Goal: Task Accomplishment & Management: Use online tool/utility

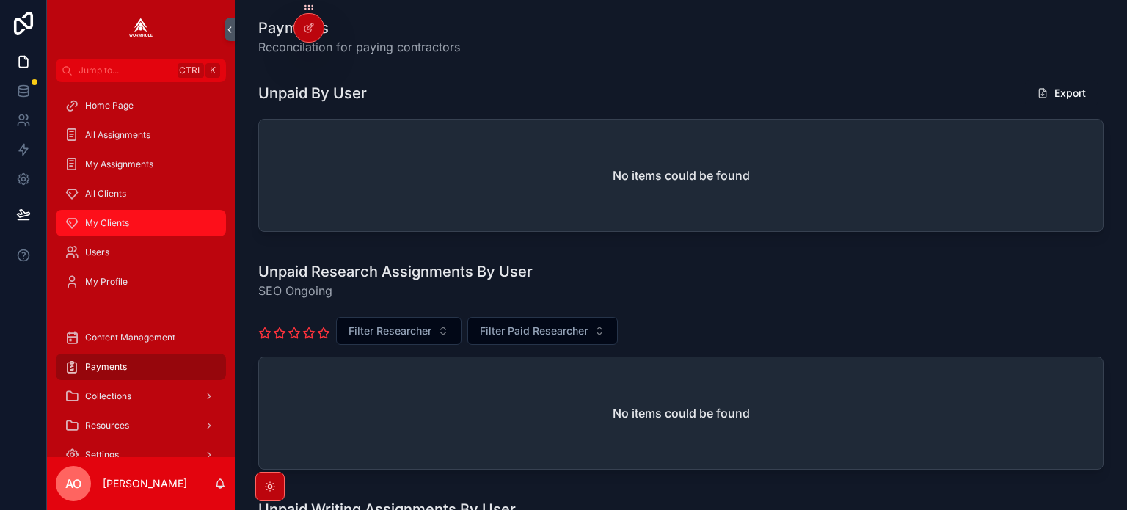
click at [108, 224] on span "My Clients" at bounding box center [107, 223] width 44 height 12
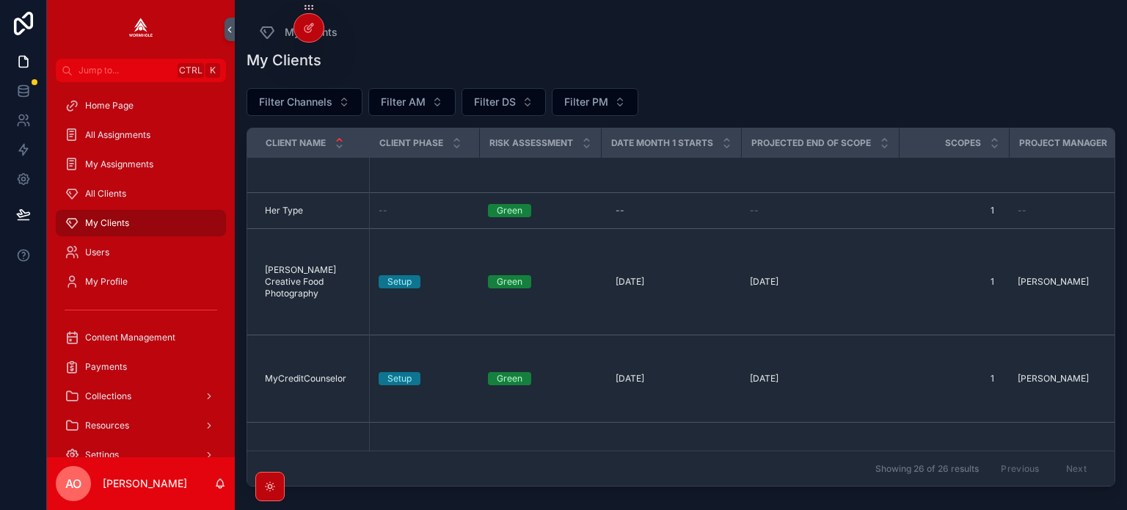
scroll to position [1100, 0]
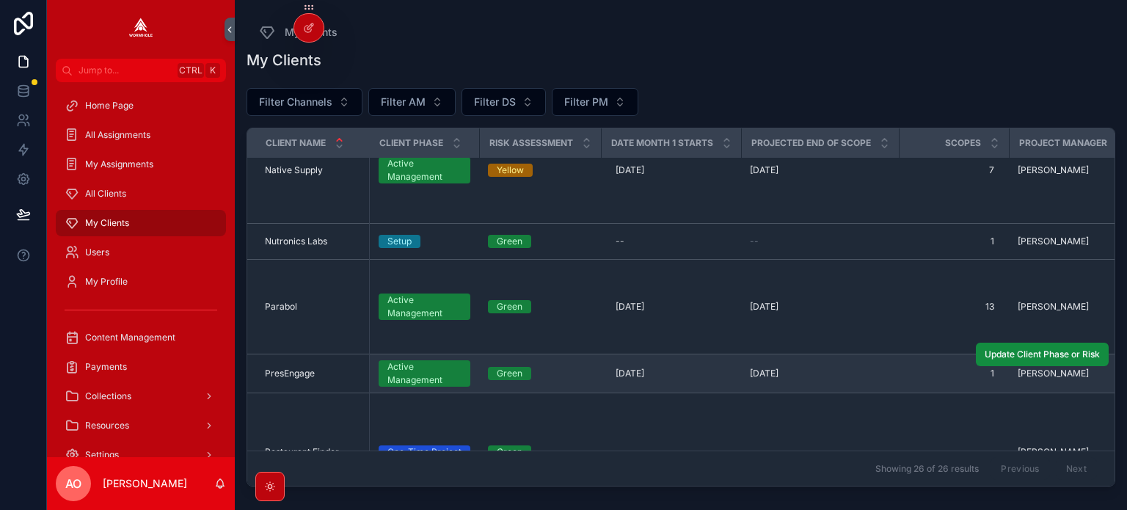
click at [293, 360] on td "PresEngage PresEngage" at bounding box center [308, 373] width 122 height 39
click at [293, 369] on span "PresEngage" at bounding box center [290, 374] width 50 height 12
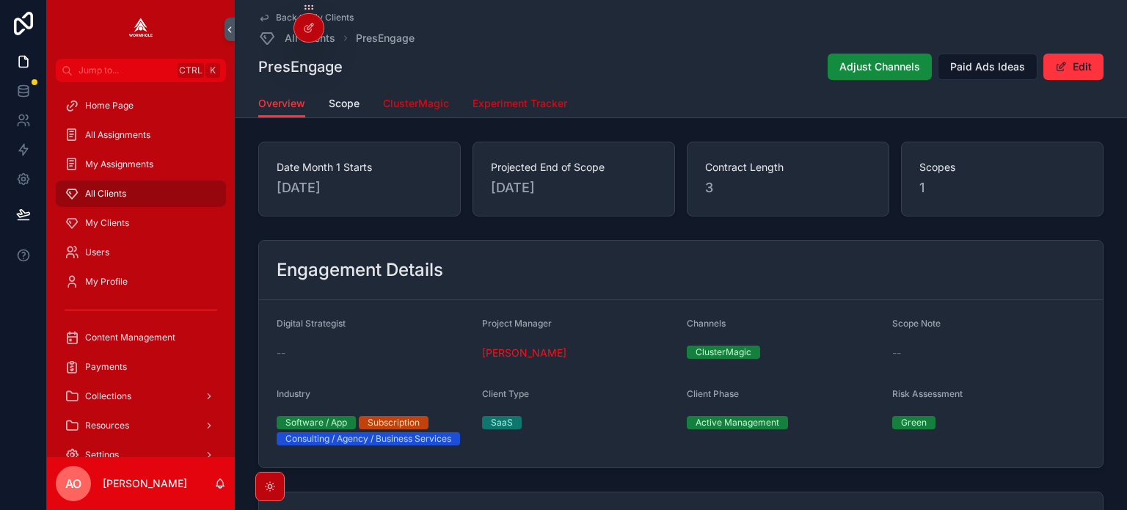
click at [414, 106] on span "ClusterMagic" at bounding box center [416, 103] width 66 height 15
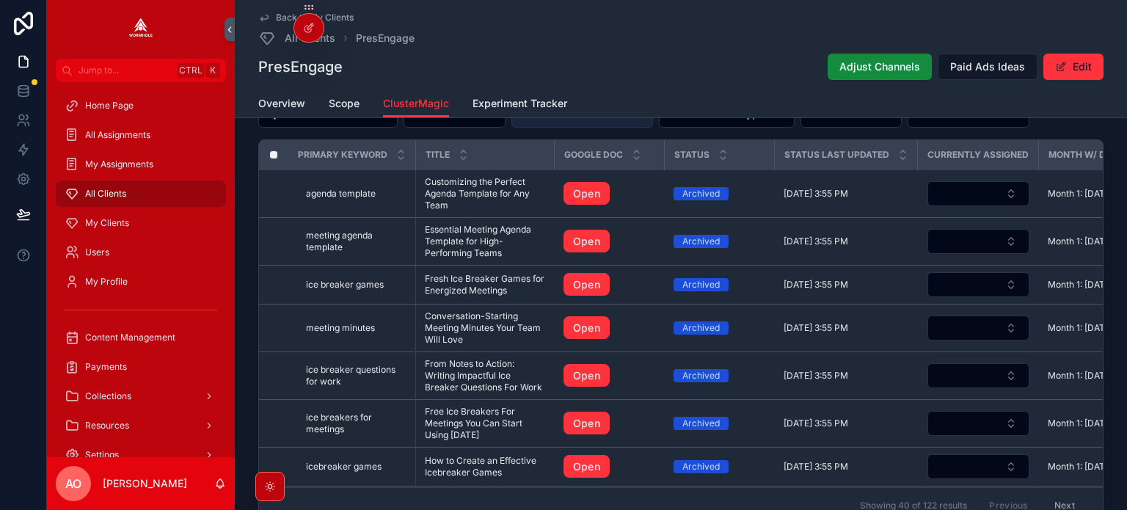
scroll to position [1320, 0]
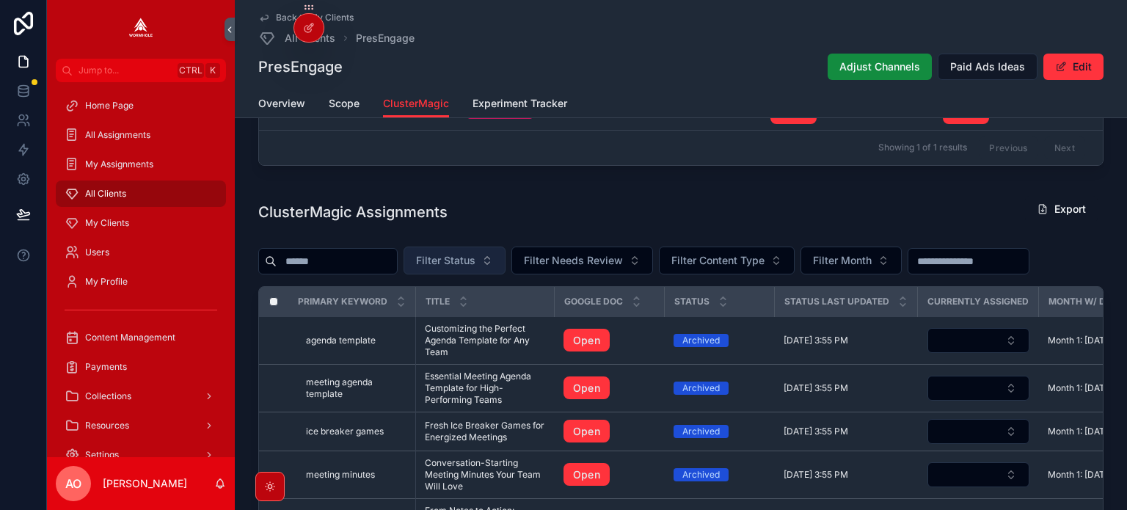
click at [475, 264] on span "Filter Status" at bounding box center [445, 260] width 59 height 15
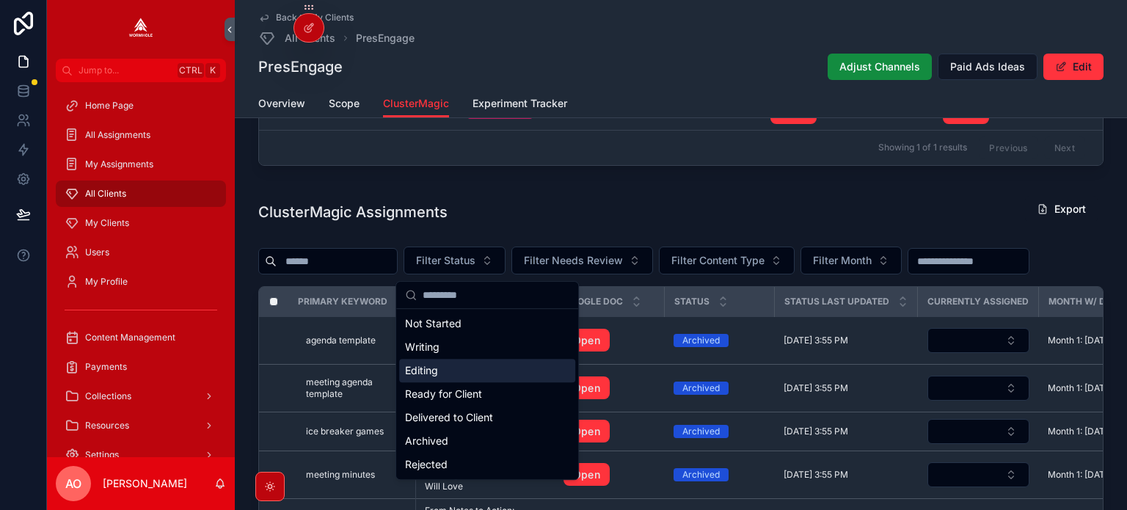
click at [455, 363] on div "Editing" at bounding box center [487, 370] width 176 height 23
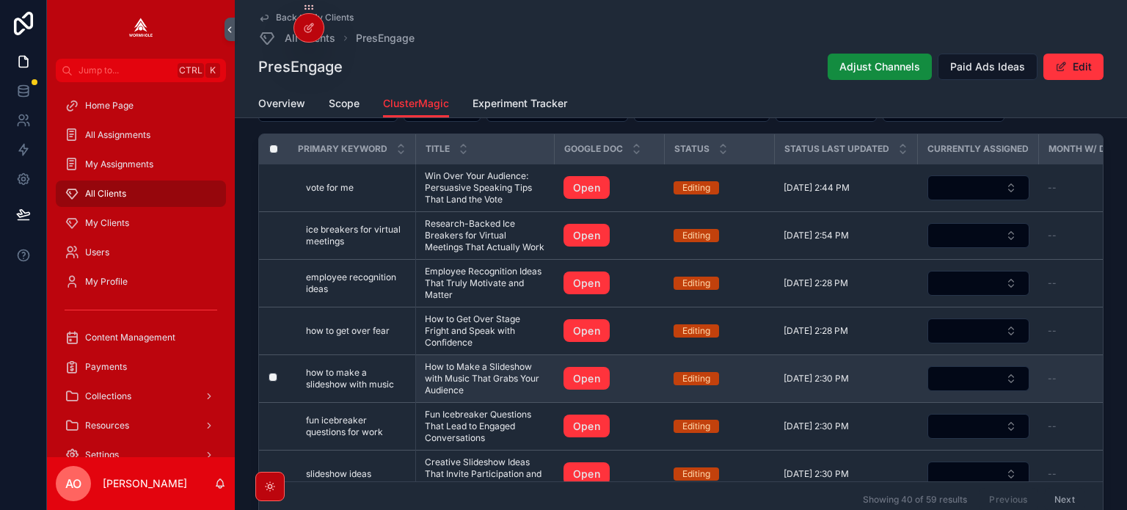
scroll to position [1443, 0]
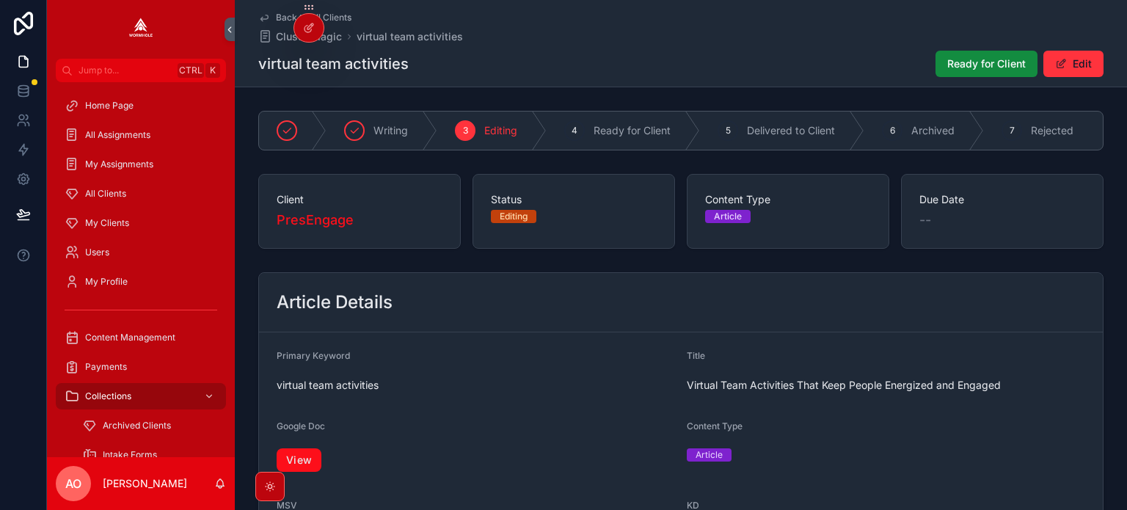
click at [301, 471] on link "View" at bounding box center [299, 459] width 45 height 23
click at [971, 77] on div "Ready for Client Edit" at bounding box center [1014, 64] width 180 height 28
click at [968, 72] on button "Ready for Client" at bounding box center [986, 64] width 102 height 26
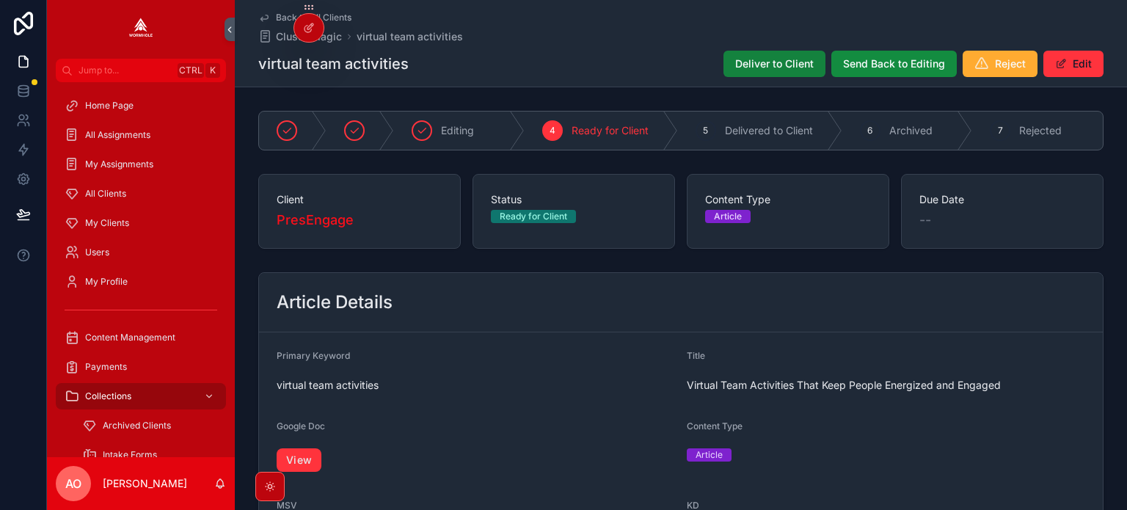
click at [742, 58] on span "Deliver to Client" at bounding box center [774, 63] width 78 height 15
